Goal: Find specific page/section: Find specific page/section

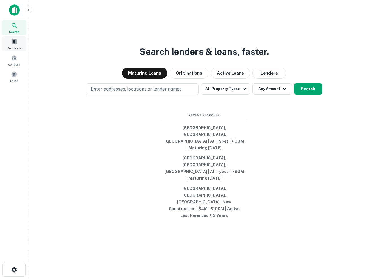
click at [18, 45] on div "Borrowers" at bounding box center [14, 43] width 25 height 15
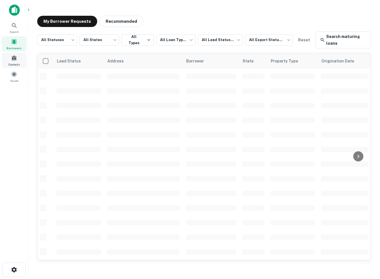
click at [10, 64] on span "Contacts" at bounding box center [13, 64] width 11 height 5
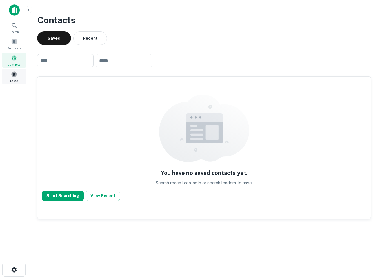
click at [15, 74] on span at bounding box center [14, 74] width 6 height 6
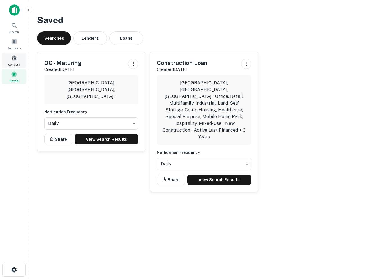
click at [7, 57] on div "Contacts" at bounding box center [14, 60] width 25 height 15
